Goal: Task Accomplishment & Management: Manage account settings

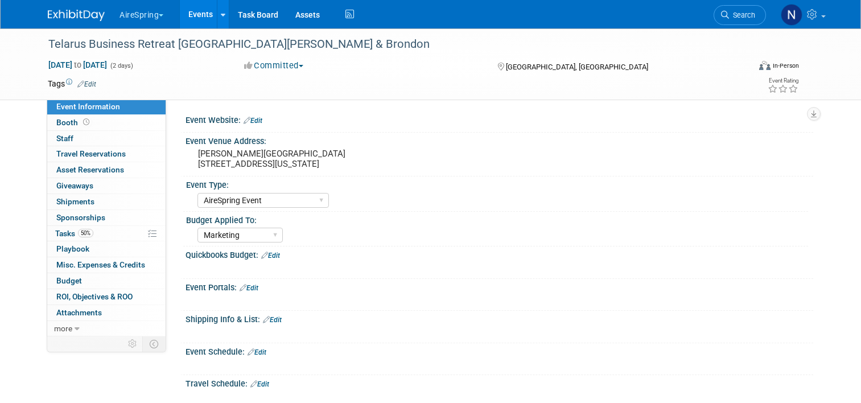
select select "AireSpring Event"
select select "Marketing"
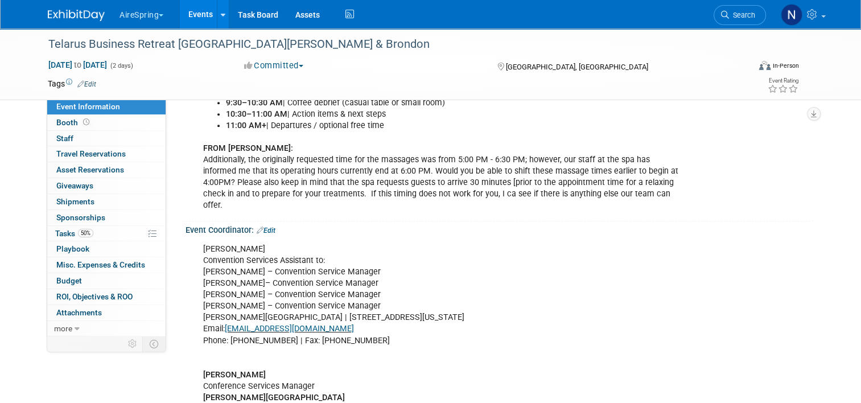
scroll to position [750, 0]
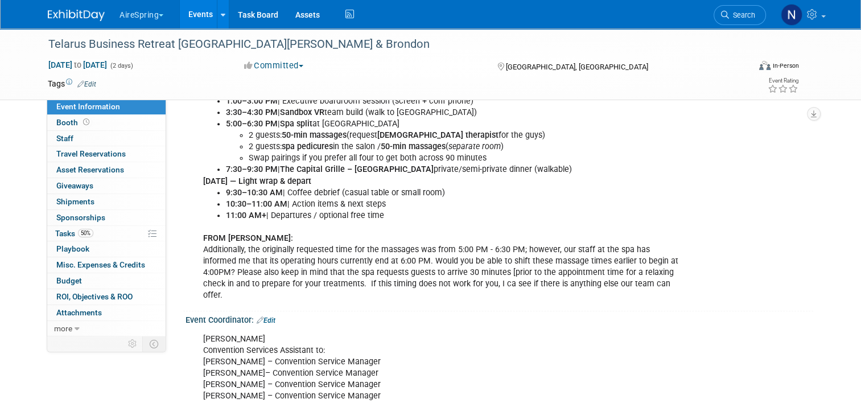
click at [200, 18] on link "Events" at bounding box center [201, 14] width 42 height 28
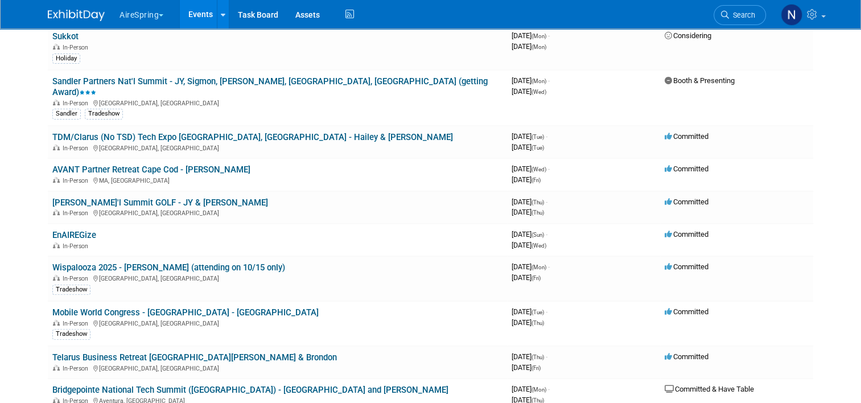
scroll to position [171, 0]
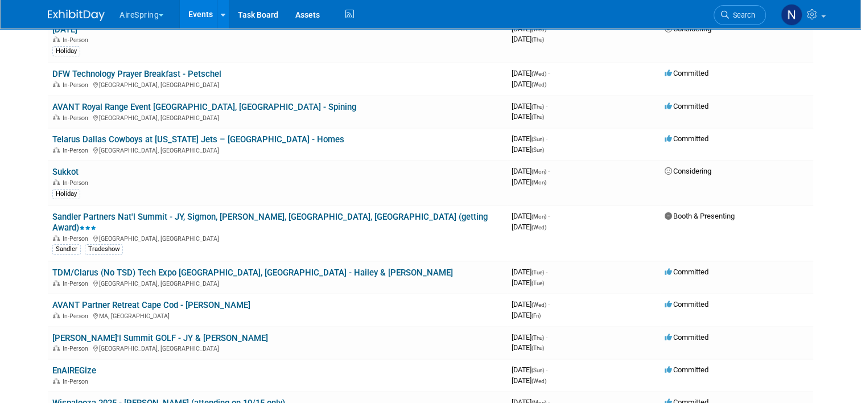
click at [169, 214] on link "Sandler Partners Nat'l Summit - JY, Sigmon, [PERSON_NAME], [GEOGRAPHIC_DATA], […" at bounding box center [270, 222] width 436 height 21
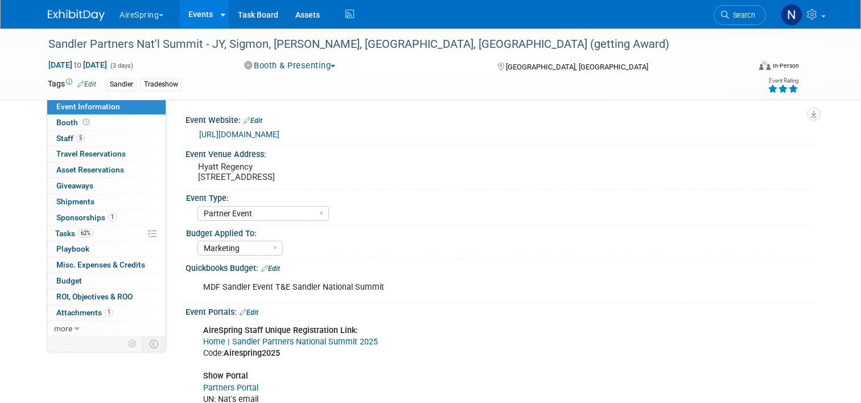
select select "Partner Event"
select select "Marketing"
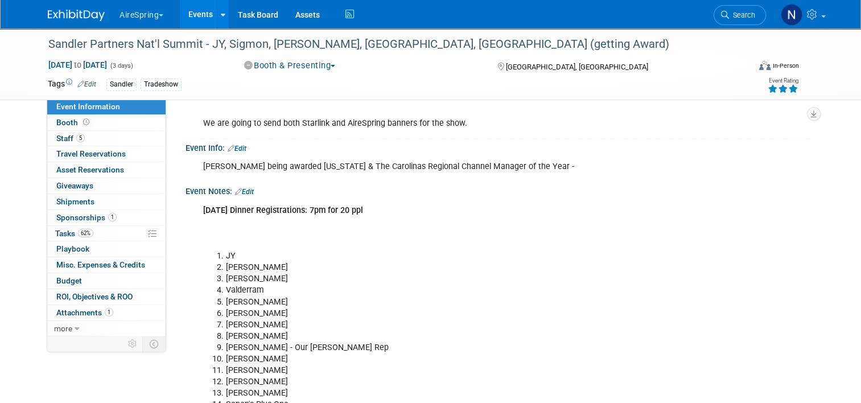
scroll to position [2334, 0]
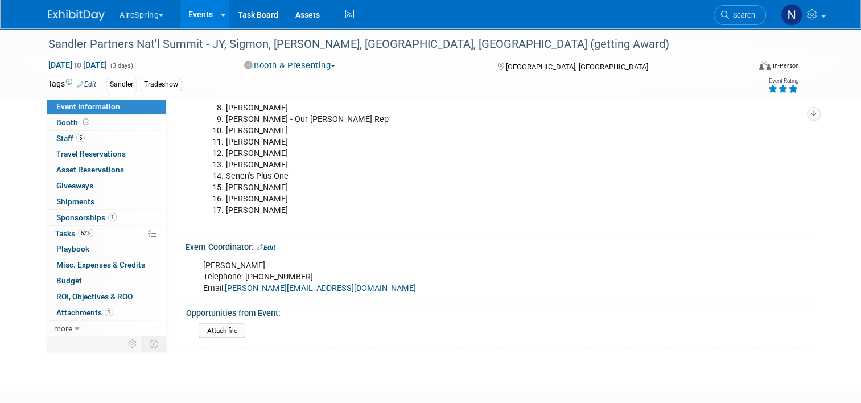
drag, startPoint x: 190, startPoint y: 9, endPoint x: 196, endPoint y: 13, distance: 7.0
click at [190, 9] on link "Events" at bounding box center [201, 14] width 42 height 28
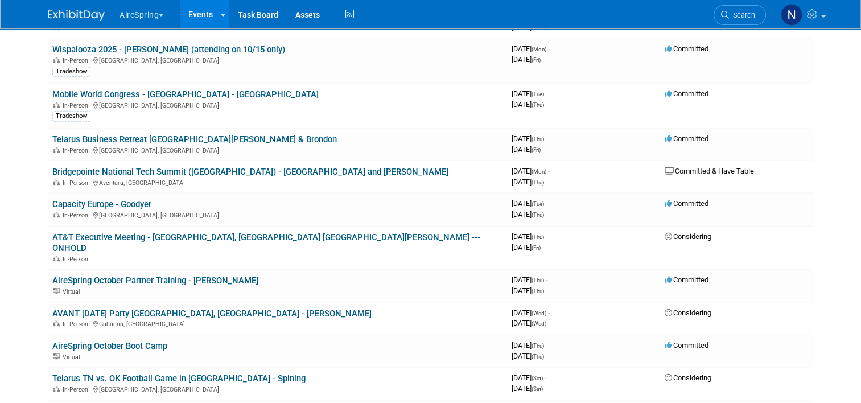
scroll to position [512, 0]
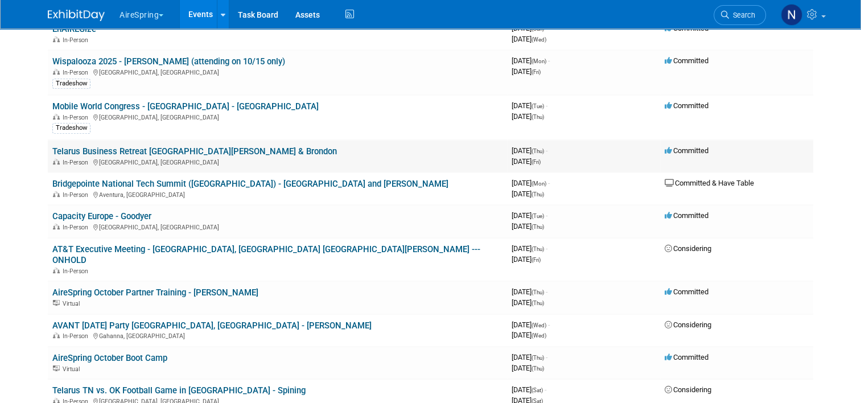
click at [155, 146] on link "Telarus Business Retreat [GEOGRAPHIC_DATA][PERSON_NAME] & Brondon" at bounding box center [194, 151] width 285 height 10
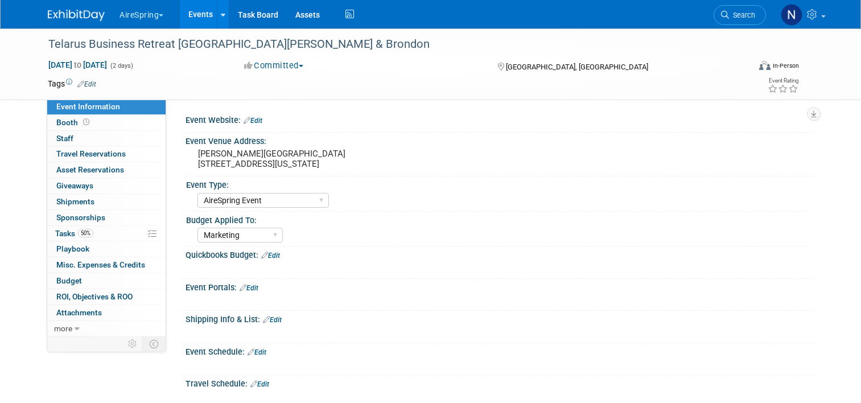
select select "AireSpring Event"
select select "Marketing"
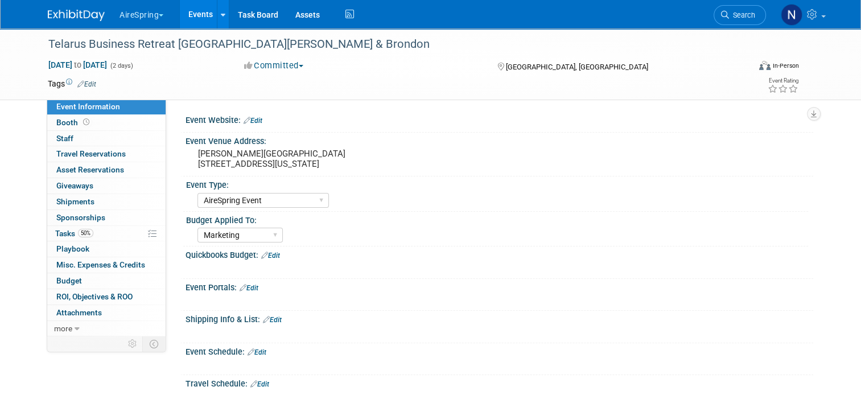
click at [273, 257] on link "Edit" at bounding box center [270, 256] width 19 height 8
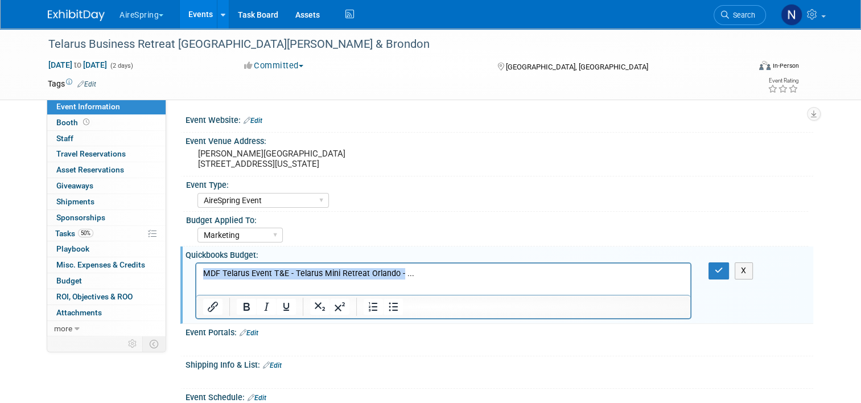
drag, startPoint x: 400, startPoint y: 273, endPoint x: 204, endPoint y: 271, distance: 196.4
click at [204, 271] on p "MDF Telarus Event T&E - Telarus Mini Retreat Orlando - ..." at bounding box center [443, 273] width 481 height 11
copy p "MDF Telarus Event T&E - Telarus Mini Retreat Orlando -"
click at [722, 270] on icon "button" at bounding box center [719, 270] width 9 height 8
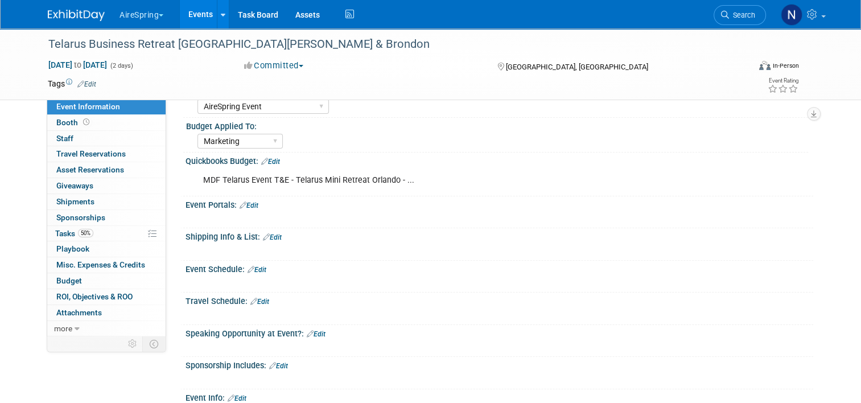
scroll to position [285, 0]
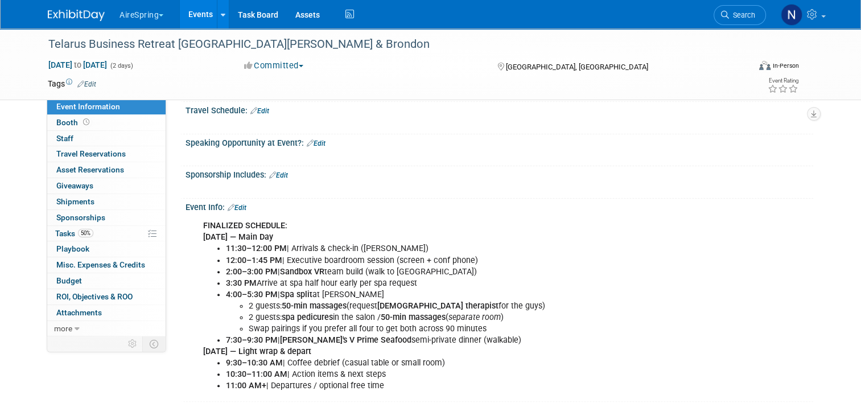
drag, startPoint x: 384, startPoint y: 383, endPoint x: 189, endPoint y: 235, distance: 244.3
click at [195, 235] on div "FINALIZED SCHEDULE: Thu, Oct 16 — Main Day 11:30–12:00 PM | Arrivals & check-in…" at bounding box center [443, 306] width 496 height 183
copy div "Thu, Oct 16 — Main Day 11:30–12:00 PM | Arrivals & check-in (Rosen) 12:00–1:45 …"
click at [260, 134] on div "Speaking Opportunity at Event?: Edit" at bounding box center [500, 141] width 628 height 15
click at [180, 17] on link "Events" at bounding box center [201, 14] width 42 height 28
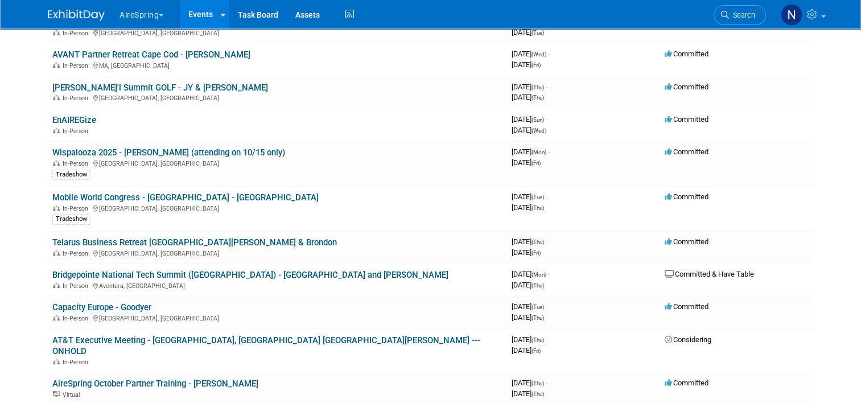
scroll to position [569, 0]
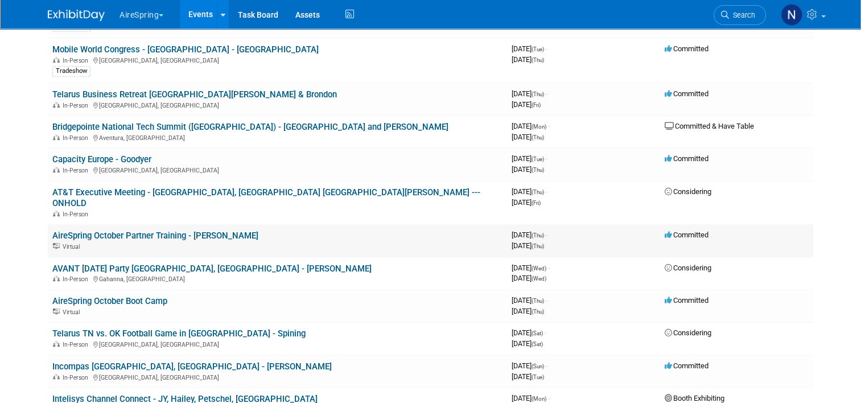
click at [175, 231] on link "AireSpring October Partner Training - [PERSON_NAME]" at bounding box center [155, 236] width 206 height 10
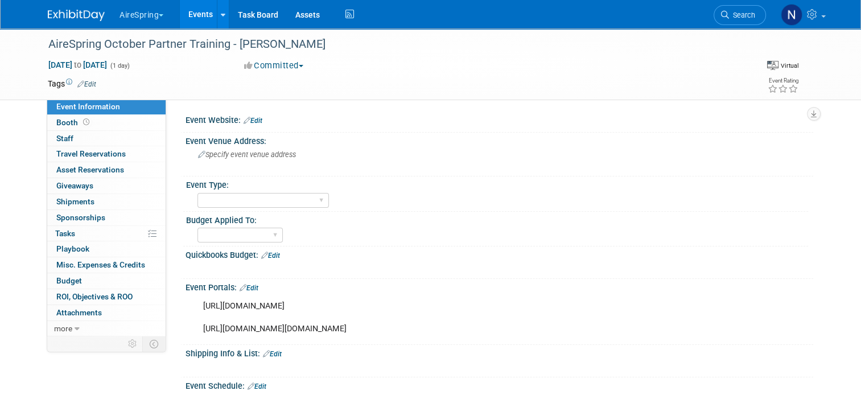
click at [248, 286] on link "Edit" at bounding box center [249, 288] width 19 height 8
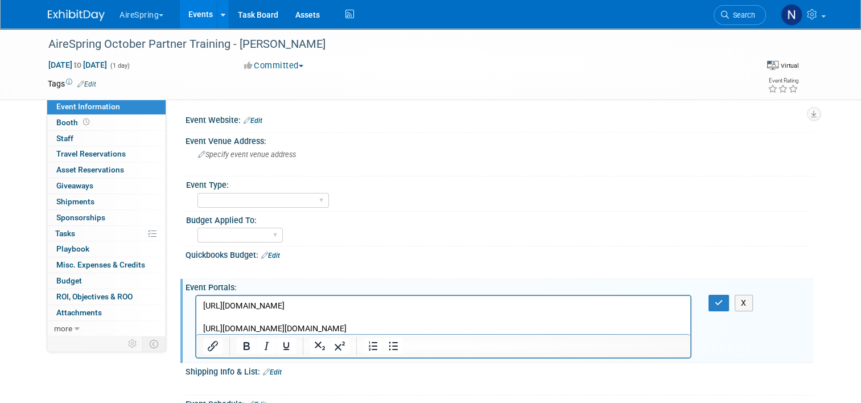
click at [601, 325] on p "https://attendee.gotowebinar.com/register/4842592706704260183?source=September+…" at bounding box center [443, 318] width 481 height 34
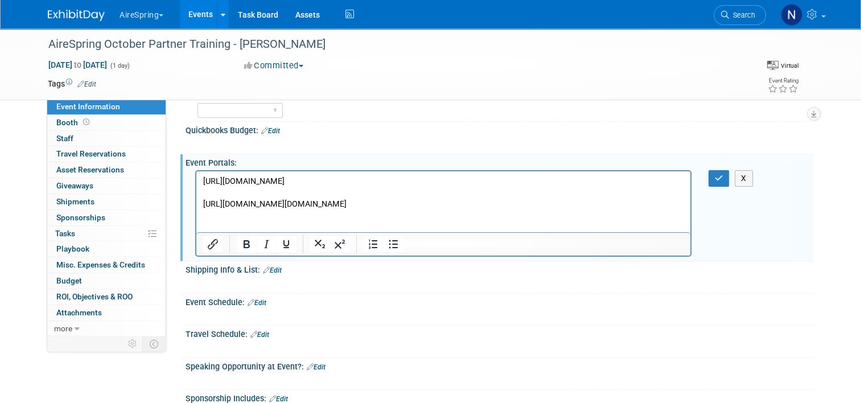
paste body "Rich Text Area. Press ALT-0 for help."
click at [545, 224] on p "https://attendee.gotowebinar.com/register/4842592706704260183?source=SocialMedia" at bounding box center [443, 226] width 481 height 11
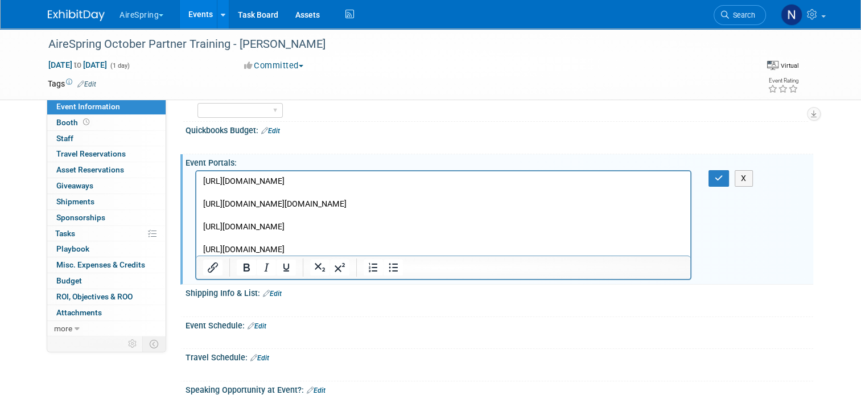
click at [555, 244] on p "https://attendee.gotowebinar.com/register/4842592706704260183?source=MainEmail" at bounding box center [443, 249] width 481 height 11
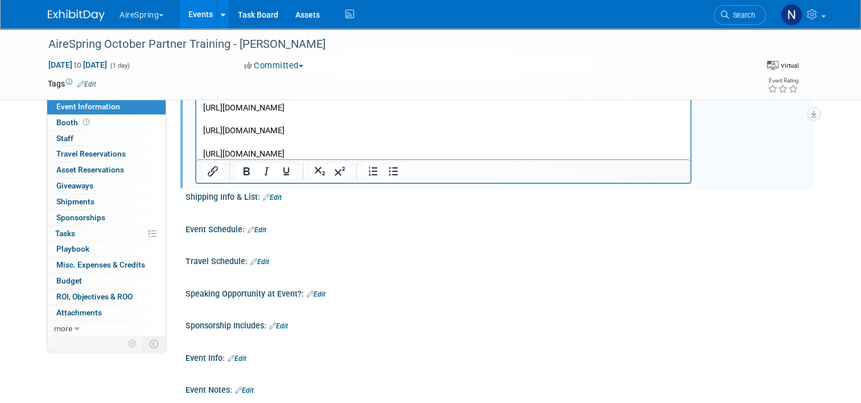
scroll to position [182, 0]
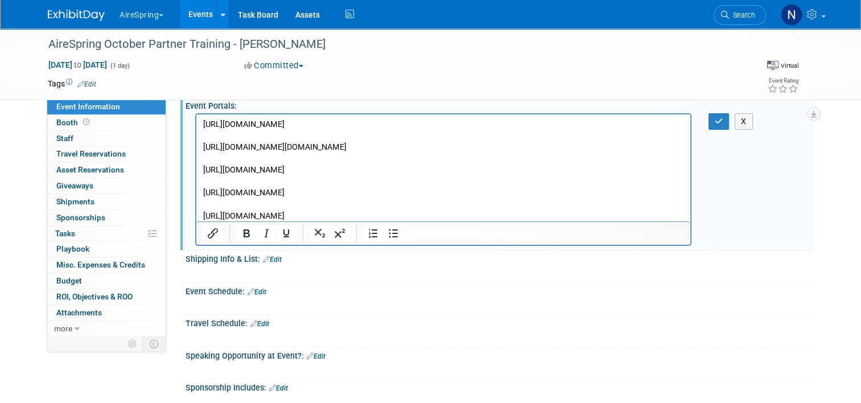
click at [530, 215] on p "https://attendee.gotowebinar.com/register/4842592706704260183?source=BEKA" at bounding box center [443, 216] width 481 height 11
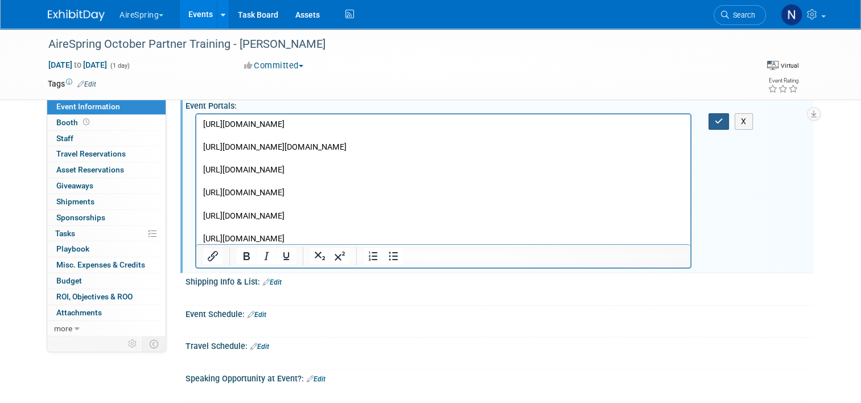
click at [724, 118] on icon "button" at bounding box center [719, 121] width 9 height 8
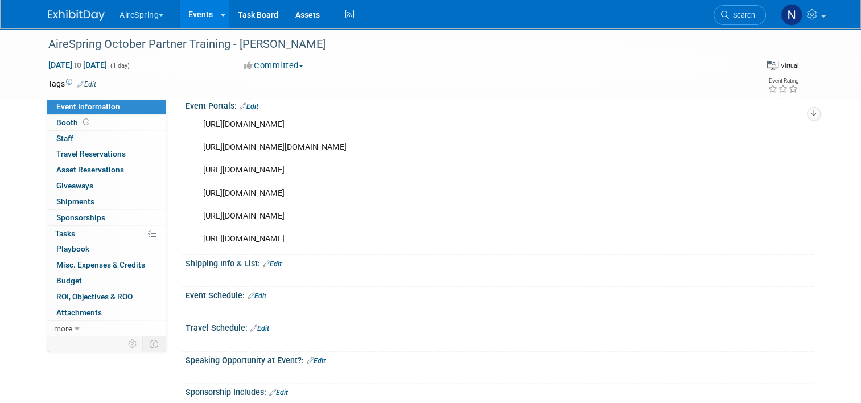
click at [205, 17] on link "Events" at bounding box center [201, 14] width 42 height 28
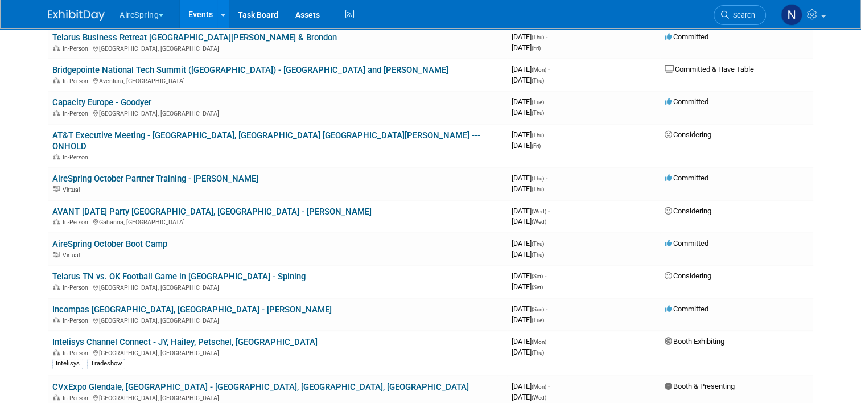
scroll to position [683, 0]
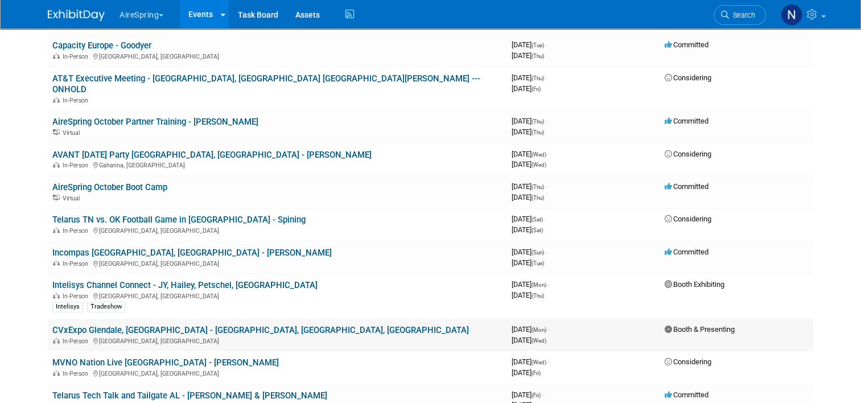
click at [150, 325] on link "CVxExpo Glendale, [GEOGRAPHIC_DATA] - [GEOGRAPHIC_DATA], [GEOGRAPHIC_DATA], [GE…" at bounding box center [260, 330] width 417 height 10
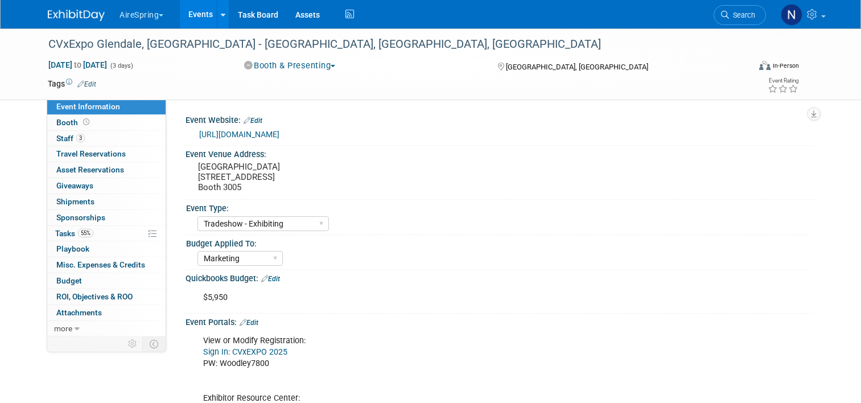
select select "Tradeshow - Exhibiting"
select select "Marketing"
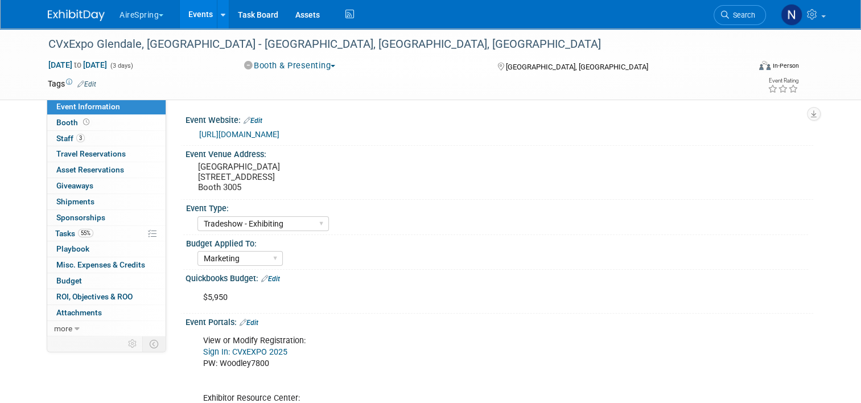
click at [280, 130] on link "[URL][DOMAIN_NAME]" at bounding box center [239, 134] width 80 height 9
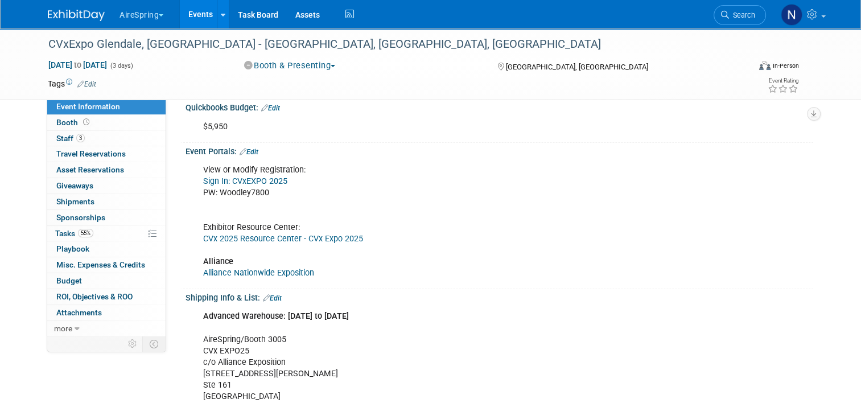
scroll to position [114, 0]
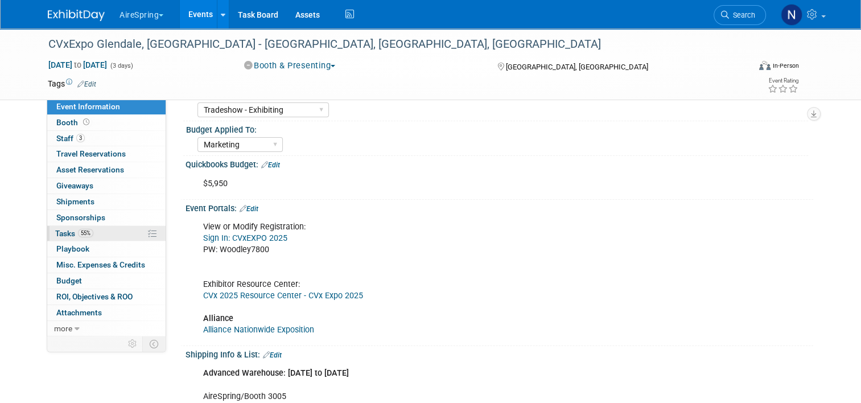
click at [108, 236] on link "55% Tasks 55%" at bounding box center [106, 233] width 118 height 15
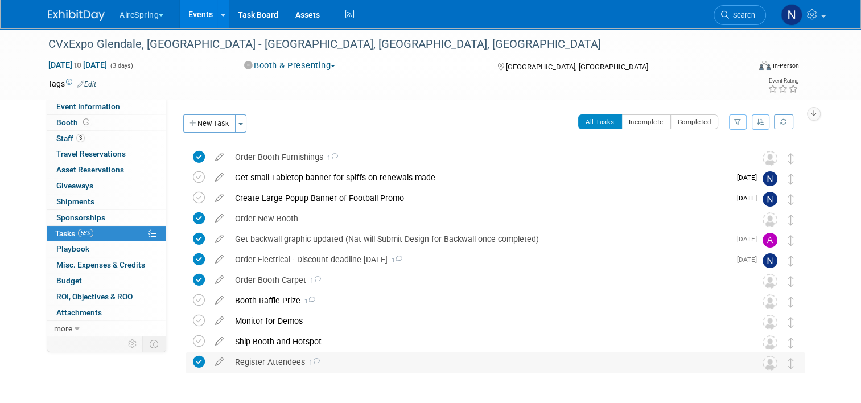
click at [272, 369] on div "Register Attendees 1" at bounding box center [484, 361] width 511 height 19
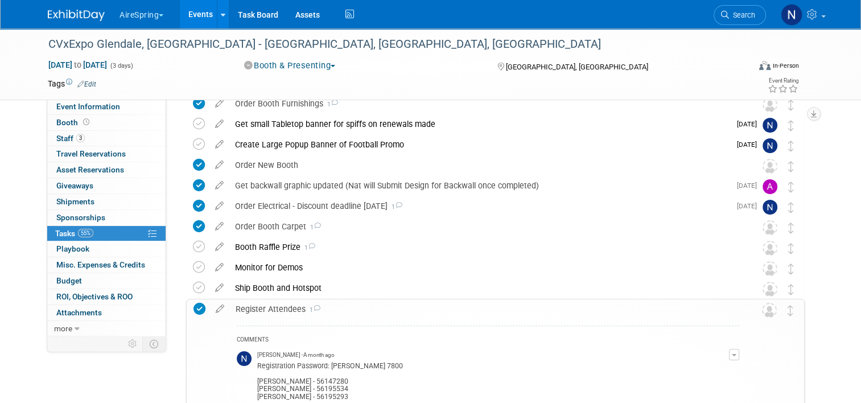
scroll to position [114, 0]
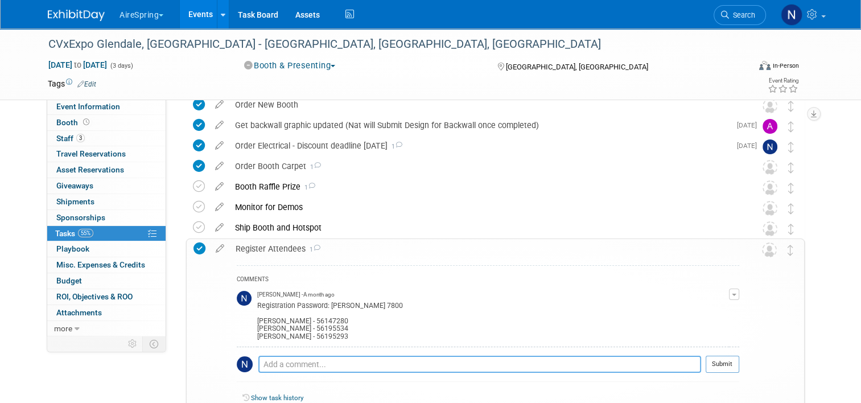
click at [278, 358] on textarea at bounding box center [479, 364] width 443 height 17
paste textarea "58805516"
type textarea "Bisnoff - 58805516"
click at [734, 365] on button "Submit" at bounding box center [723, 364] width 34 height 17
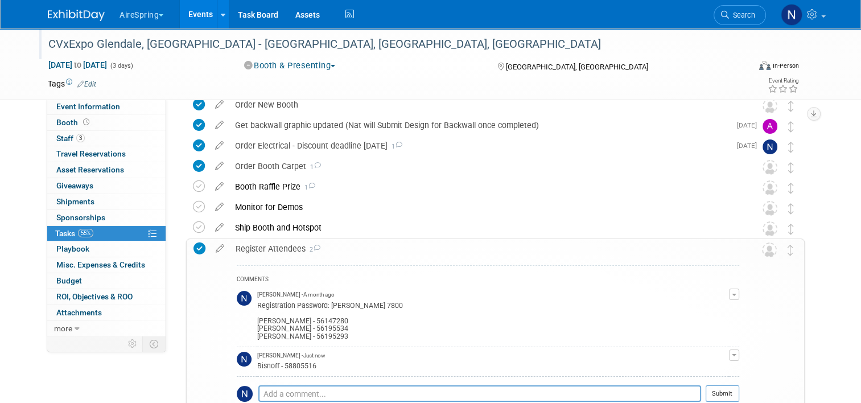
click at [400, 50] on div "CVxExpo Glendale, [GEOGRAPHIC_DATA] - [GEOGRAPHIC_DATA], [GEOGRAPHIC_DATA], [GE…" at bounding box center [389, 44] width 691 height 20
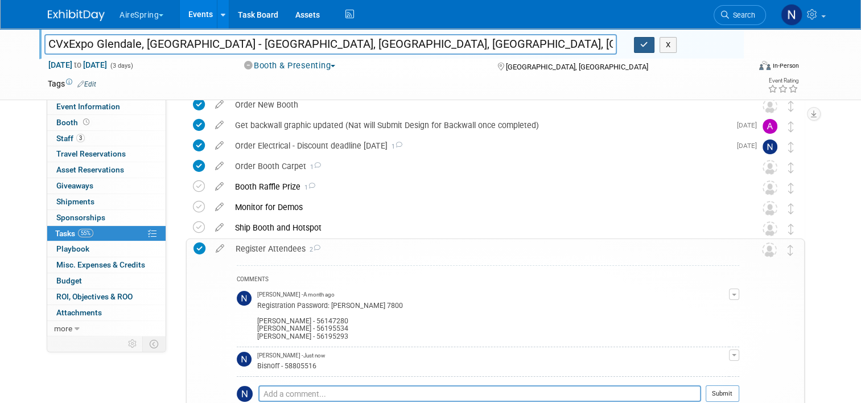
type input "CVxExpo Glendale, [GEOGRAPHIC_DATA] - [GEOGRAPHIC_DATA], [GEOGRAPHIC_DATA], [GE…"
click at [640, 46] on button "button" at bounding box center [644, 45] width 20 height 16
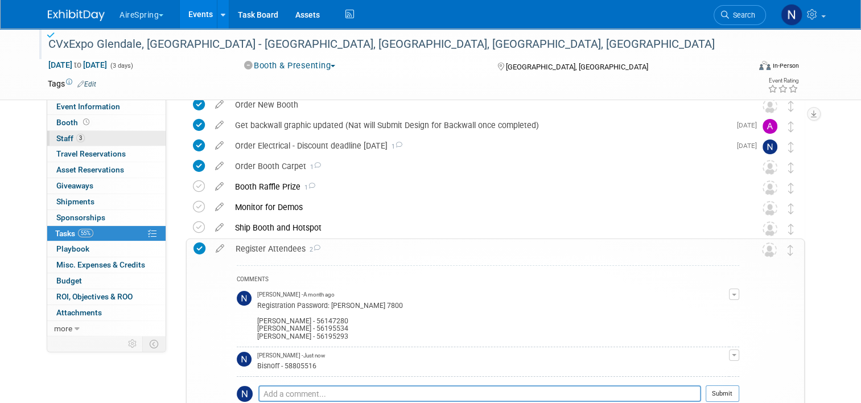
click at [85, 135] on link "3 Staff 3" at bounding box center [106, 138] width 118 height 15
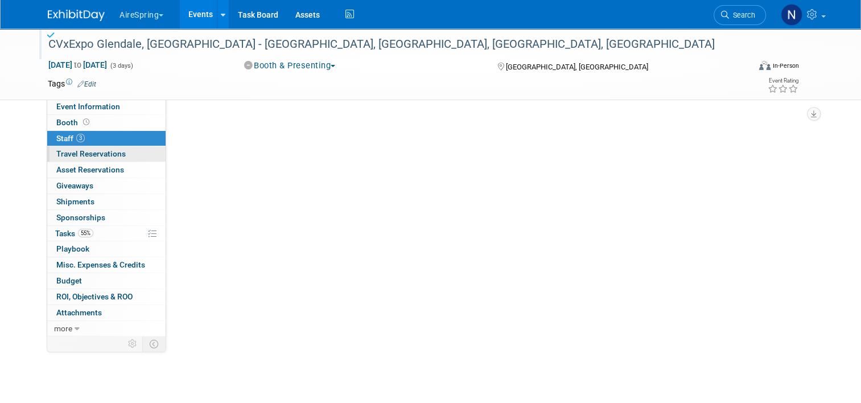
scroll to position [0, 0]
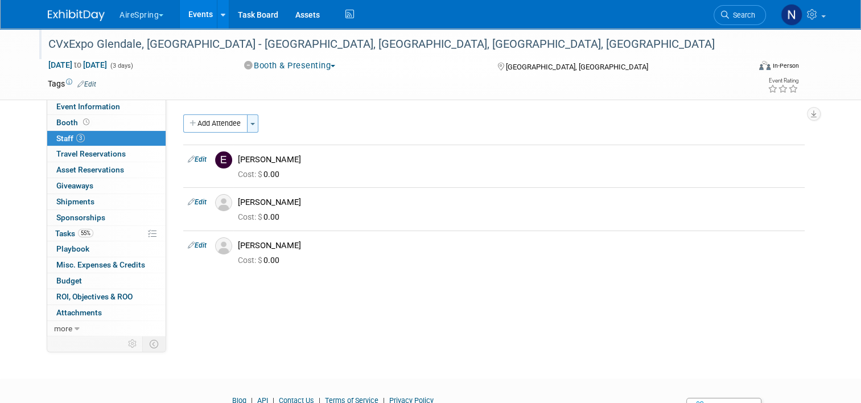
click at [247, 122] on button "Toggle Dropdown" at bounding box center [252, 123] width 11 height 18
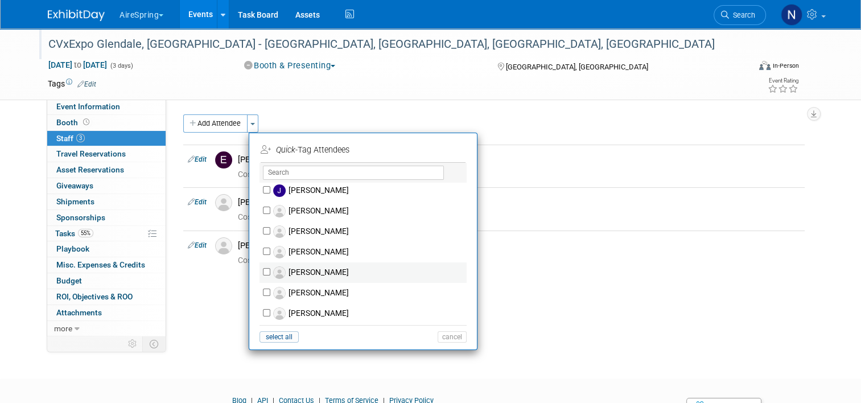
scroll to position [797, 0]
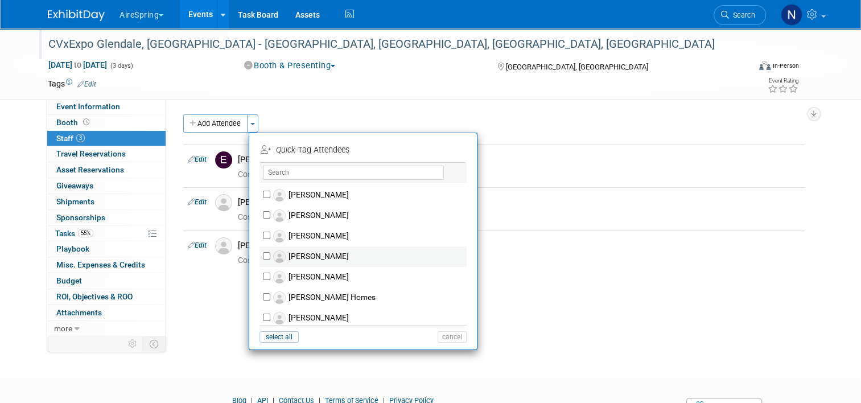
drag, startPoint x: 316, startPoint y: 261, endPoint x: 322, endPoint y: 260, distance: 5.9
click at [316, 261] on label "[PERSON_NAME]" at bounding box center [370, 257] width 200 height 20
click at [270, 260] on input "[PERSON_NAME]" at bounding box center [266, 255] width 7 height 7
checkbox input "true"
click at [446, 150] on button "Apply" at bounding box center [448, 150] width 35 height 17
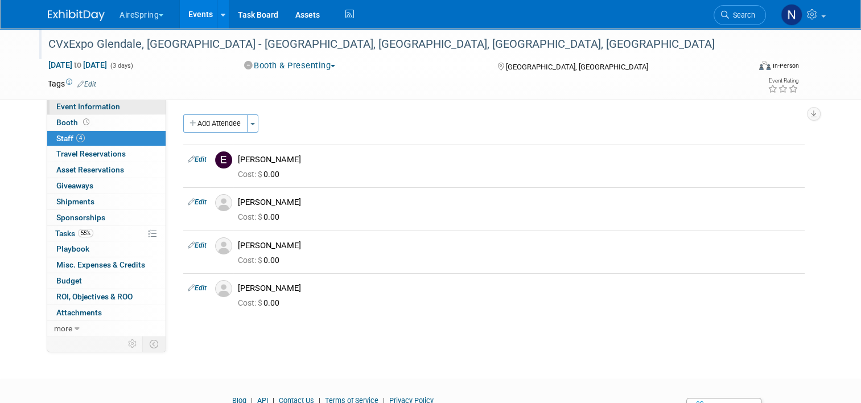
click at [106, 106] on span "Event Information" at bounding box center [88, 106] width 64 height 9
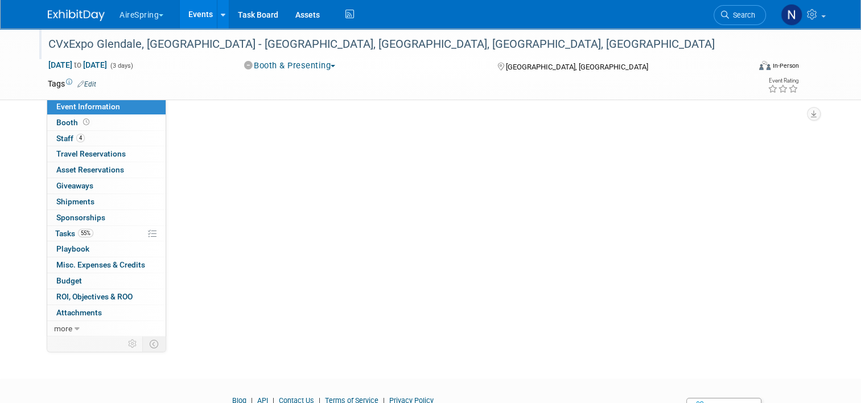
select select "Tradeshow - Exhibiting"
select select "Marketing"
